Goal: Find specific page/section: Find specific page/section

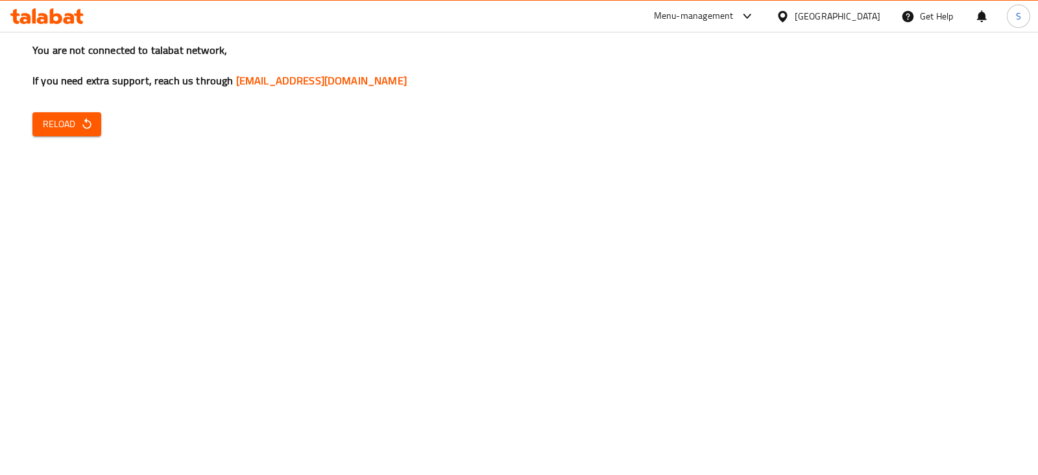
click at [58, 126] on span "Reload" at bounding box center [67, 124] width 48 height 16
click at [100, 126] on button "Reload" at bounding box center [66, 124] width 69 height 24
click at [56, 123] on span "Reload" at bounding box center [67, 124] width 48 height 16
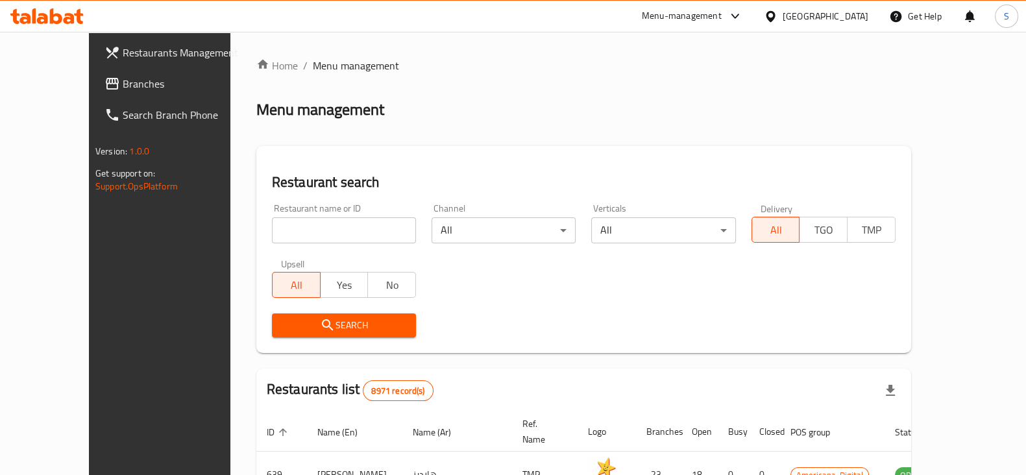
click at [728, 6] on div "Menu-management" at bounding box center [692, 16] width 122 height 31
click at [721, 14] on div "Menu-management" at bounding box center [682, 16] width 80 height 16
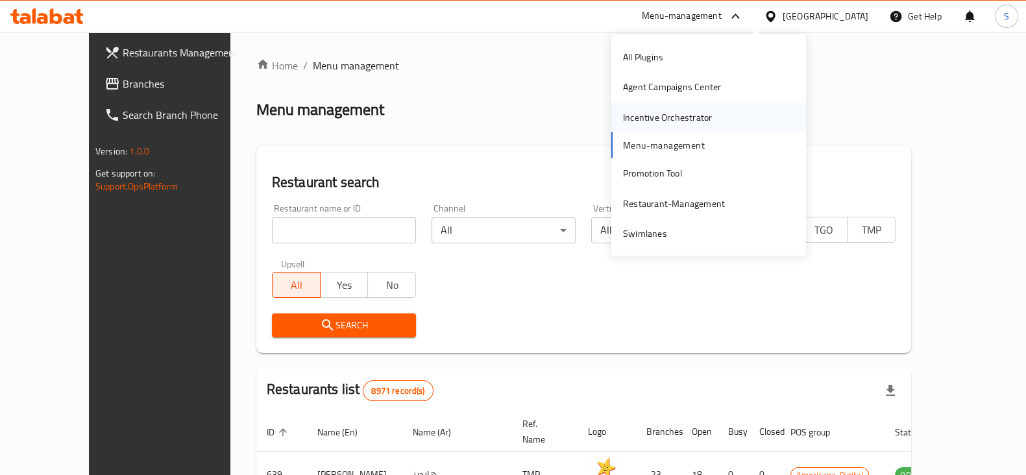
click at [625, 107] on div "Incentive Orchestrator" at bounding box center [667, 117] width 110 height 30
